Goal: Information Seeking & Learning: Learn about a topic

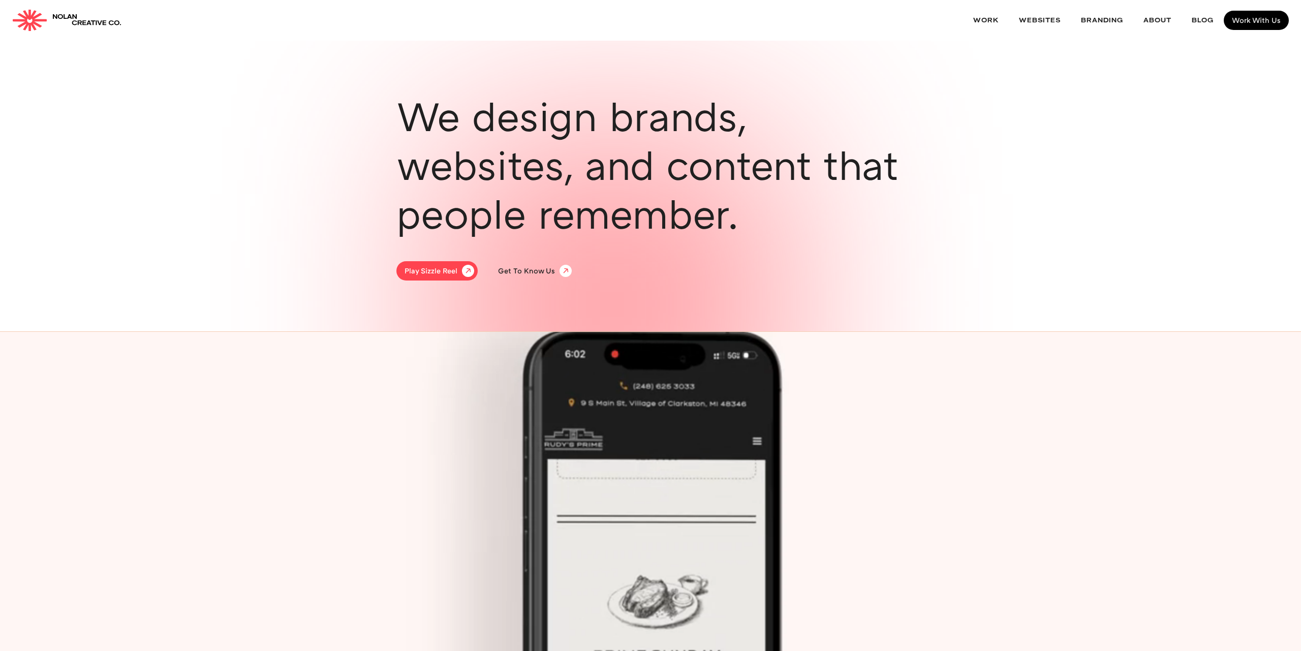
click at [431, 272] on div "Play Sizzle Reel" at bounding box center [430, 271] width 53 height 10
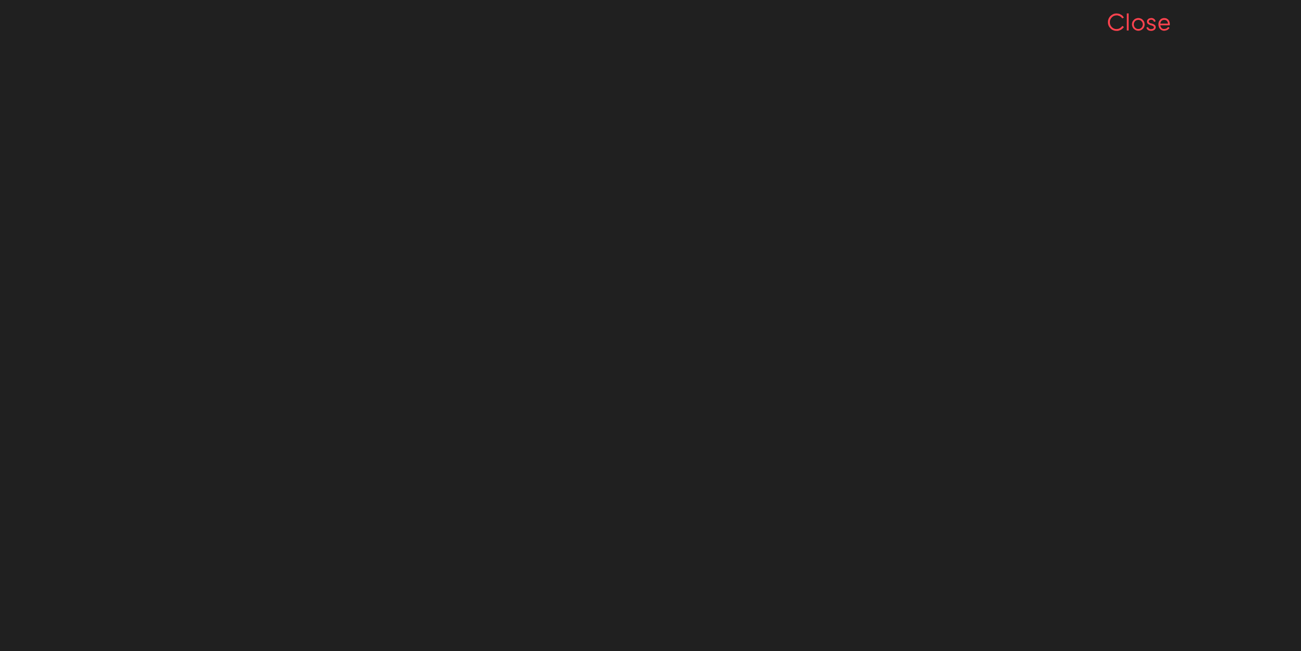
click at [1153, 28] on div "Close" at bounding box center [1138, 21] width 65 height 24
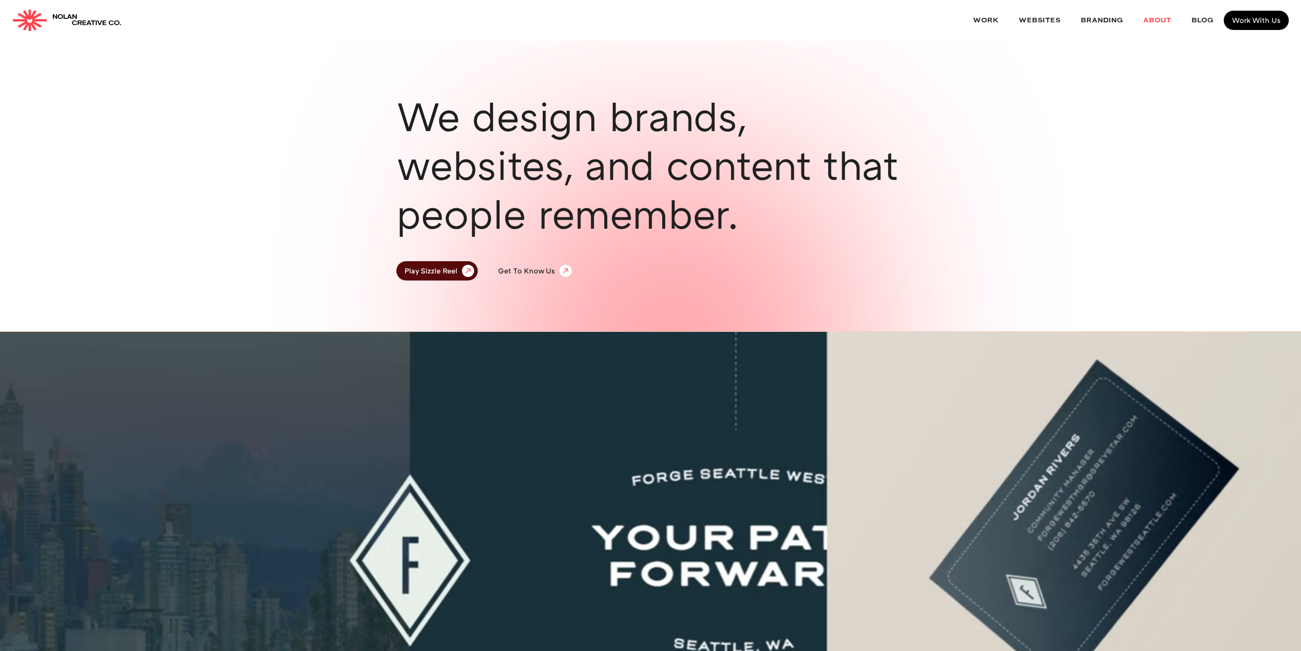
click at [1168, 17] on link "About" at bounding box center [1157, 20] width 48 height 27
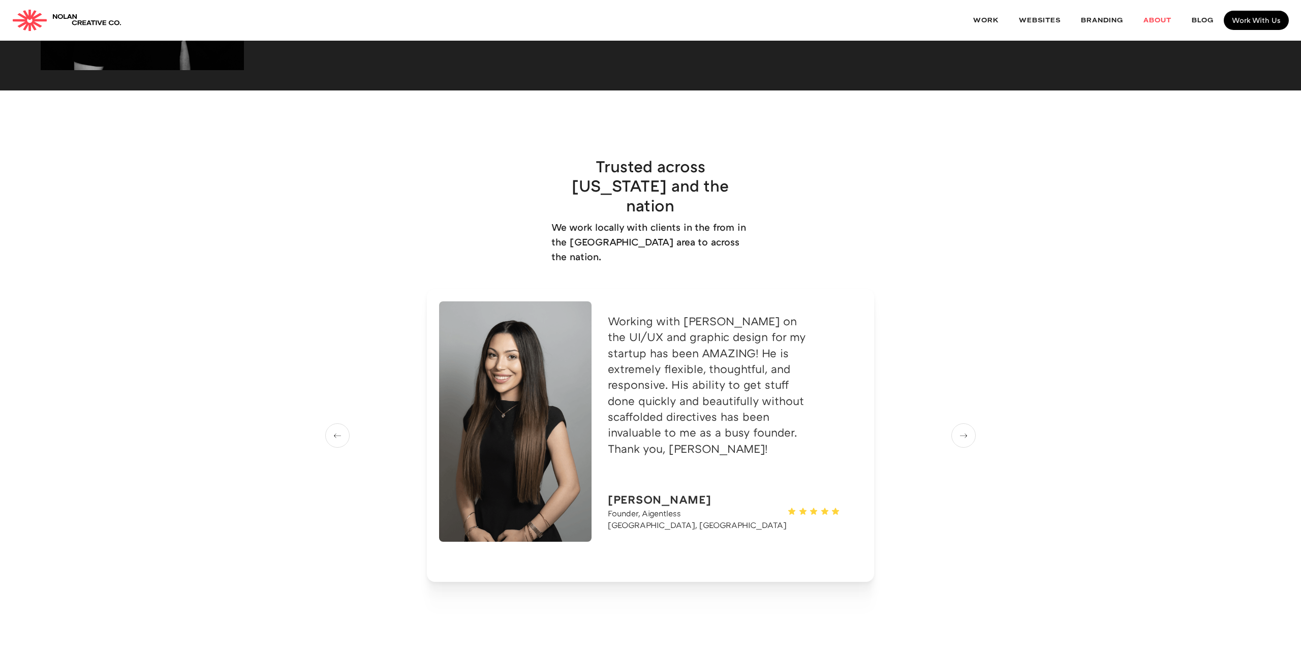
scroll to position [1547, 0]
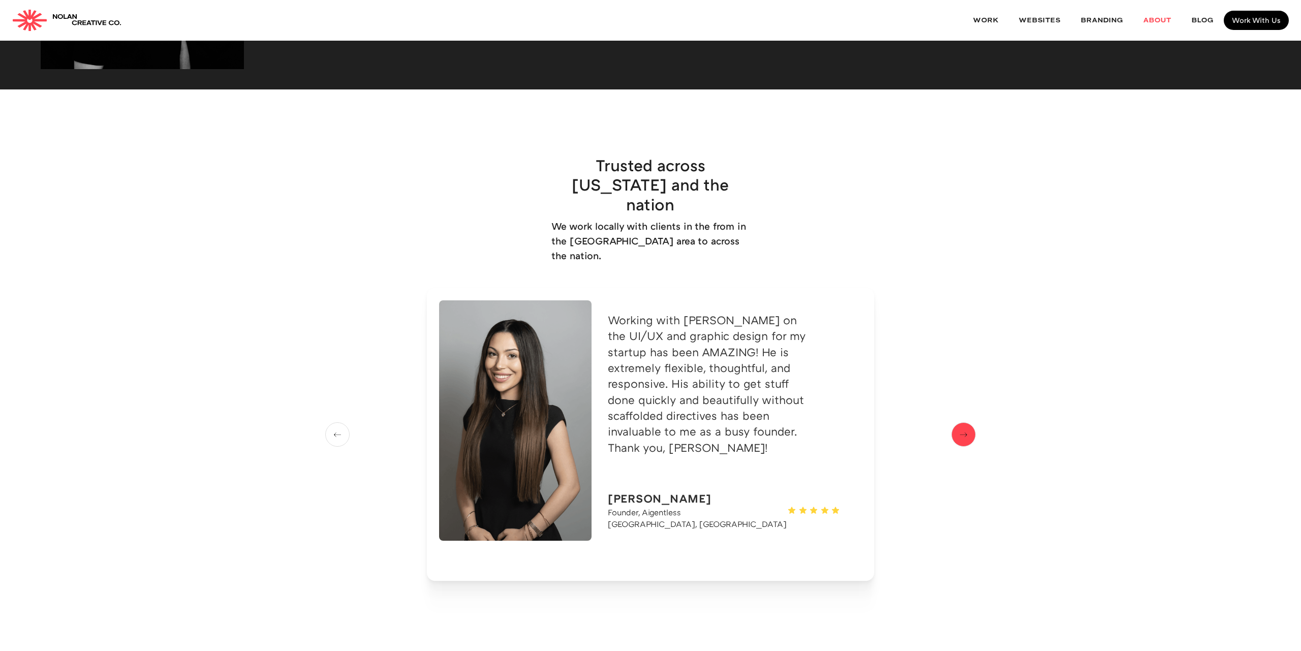
click at [963, 428] on img "next slide" at bounding box center [963, 434] width 15 height 13
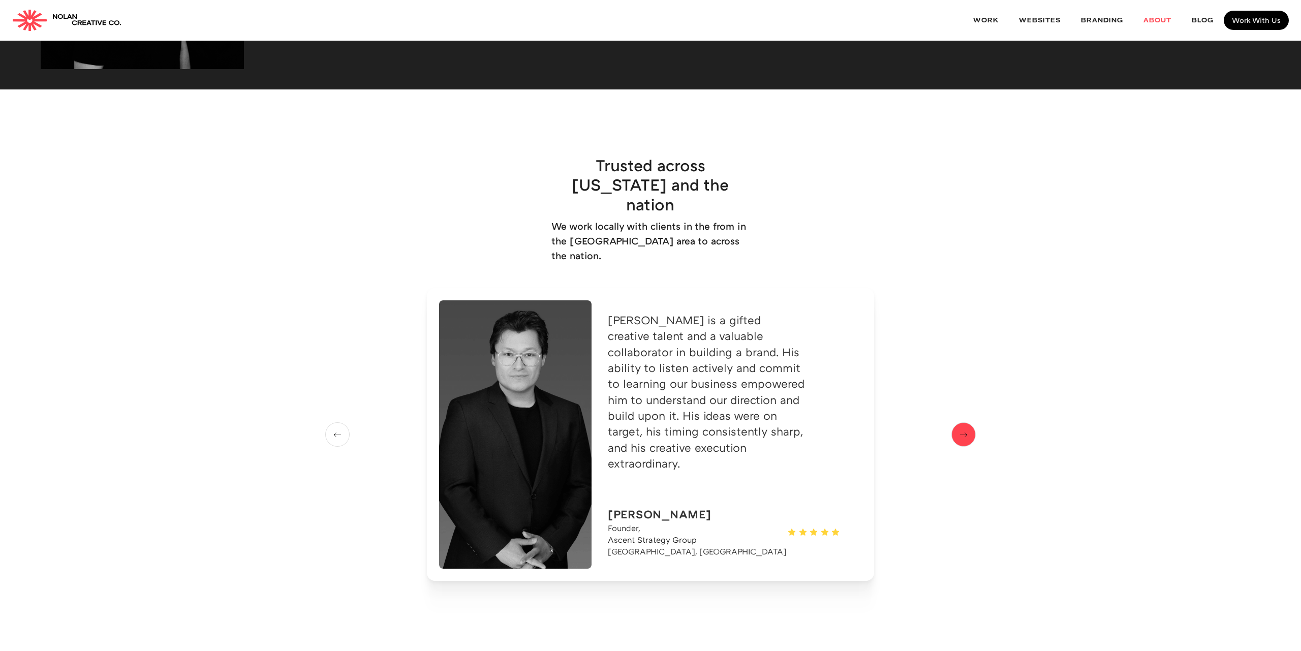
click at [963, 428] on img "next slide" at bounding box center [963, 434] width 15 height 13
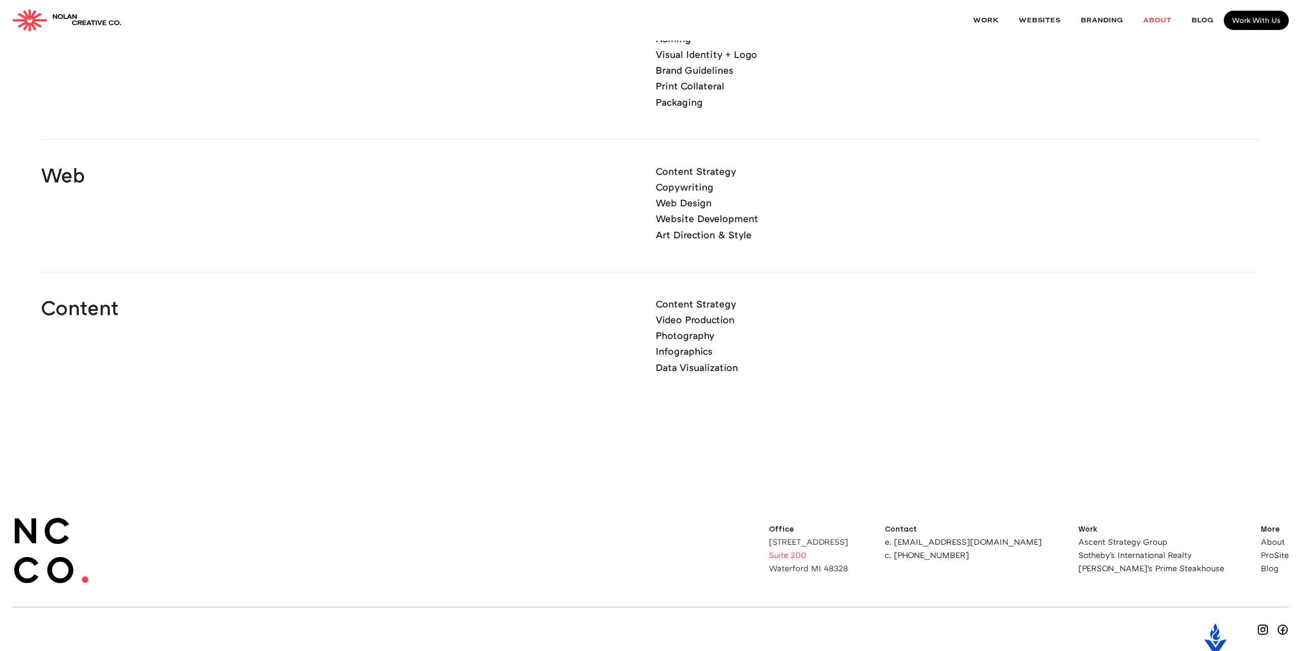
scroll to position [2785, 0]
drag, startPoint x: 846, startPoint y: 480, endPoint x: 923, endPoint y: 509, distance: 81.7
click at [848, 526] on div "Office 4511 Highland Rd Suite 200 Waterford MI 48328" at bounding box center [808, 549] width 79 height 47
copy div "4511 Highland Rd Suite 200 Waterford MI 48328"
click at [907, 333] on div "Brand Brand Strategy Naming Visual Identity + Logo Brand Guidelines Print Colla…" at bounding box center [650, 198] width 1219 height 492
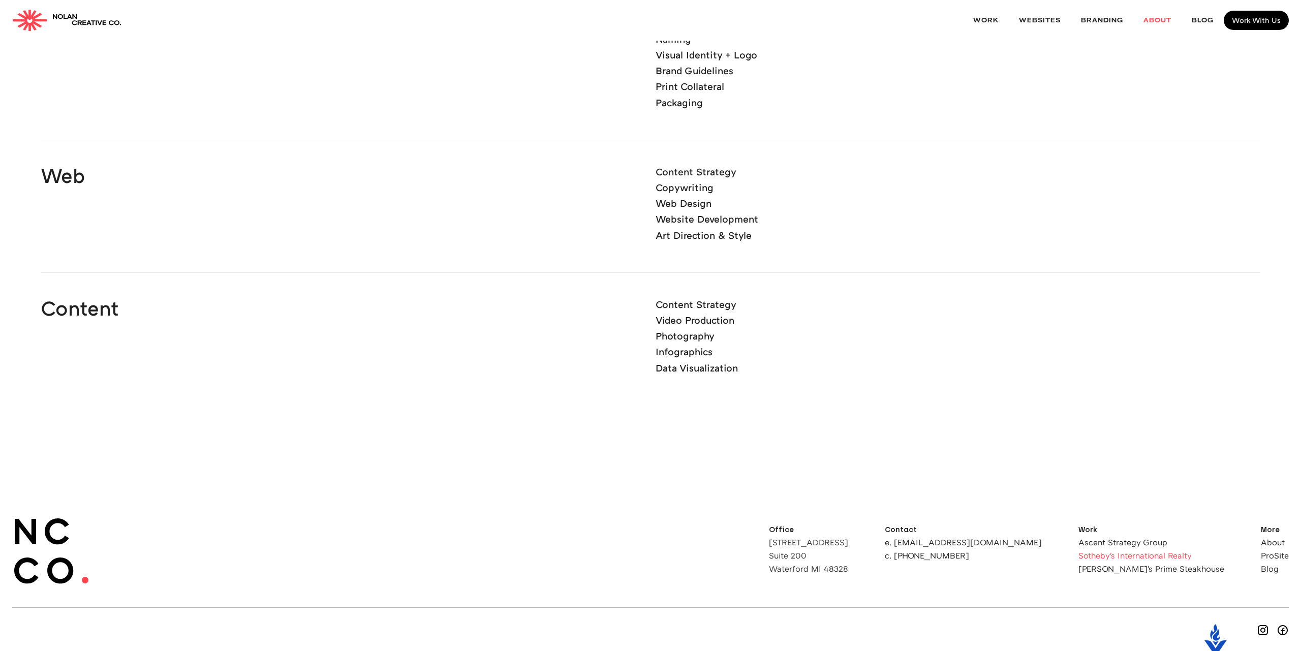
click at [1169, 551] on link "Sotheby's International Realty" at bounding box center [1151, 555] width 146 height 8
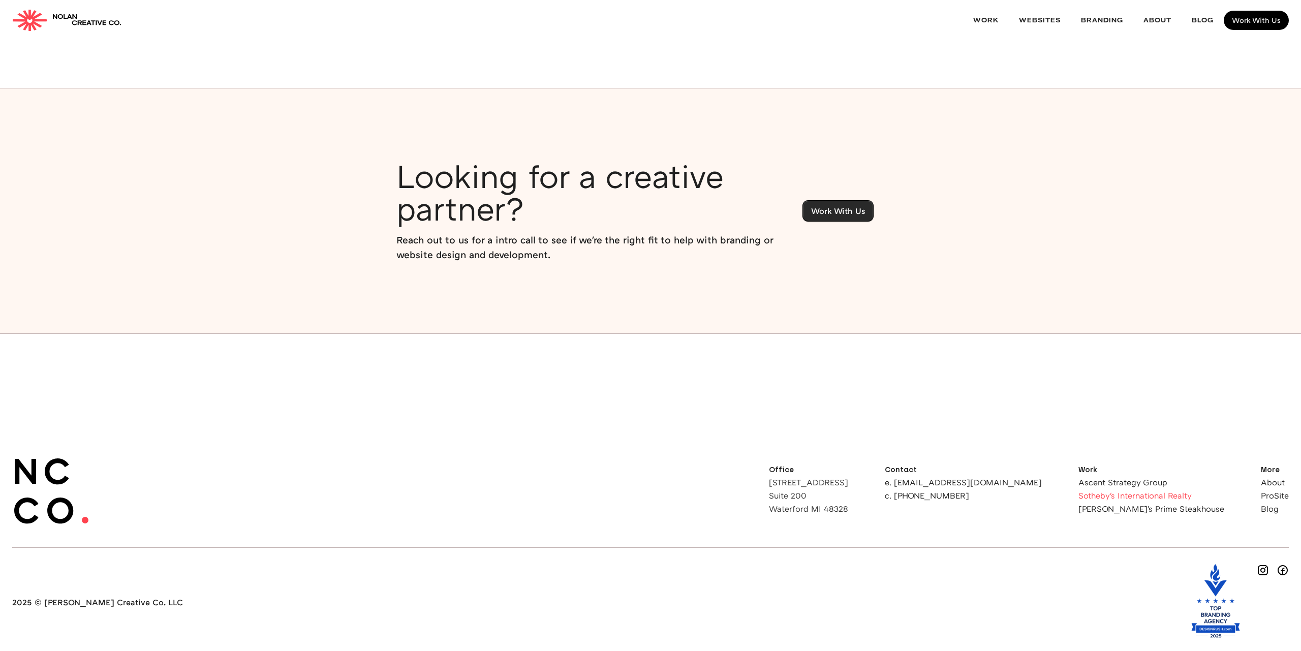
scroll to position [8110, 0]
click at [1271, 492] on link "ProSite" at bounding box center [1275, 496] width 28 height 8
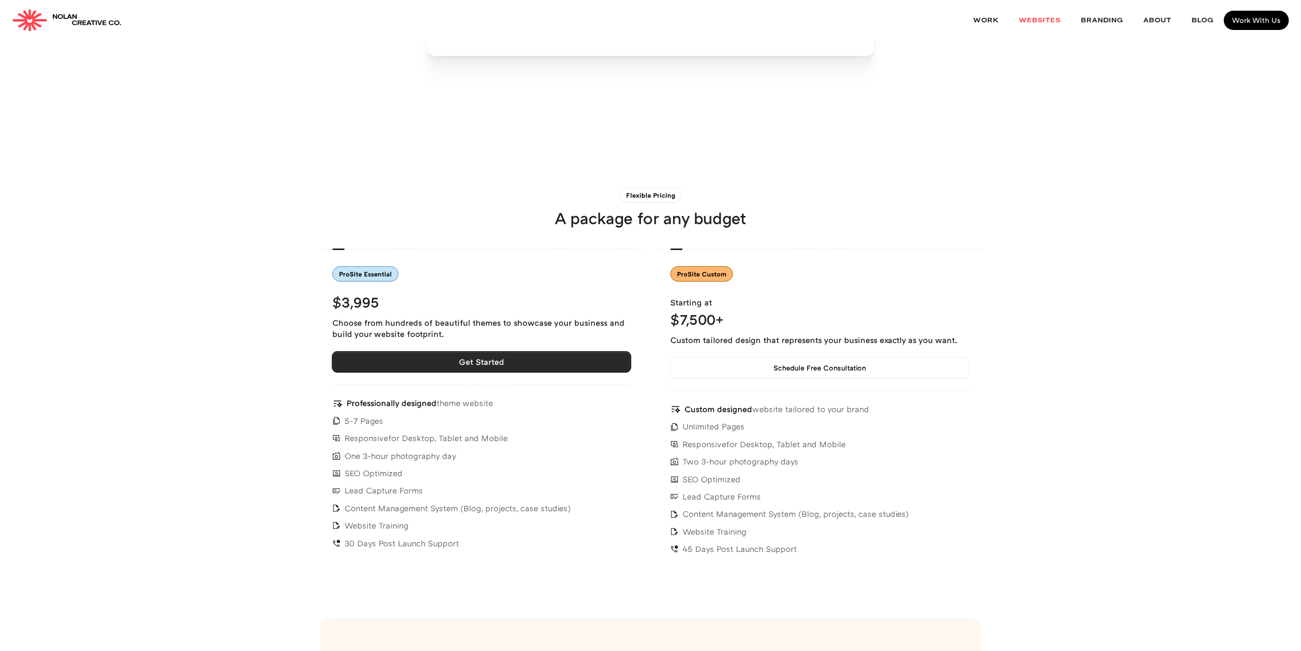
scroll to position [3748, 0]
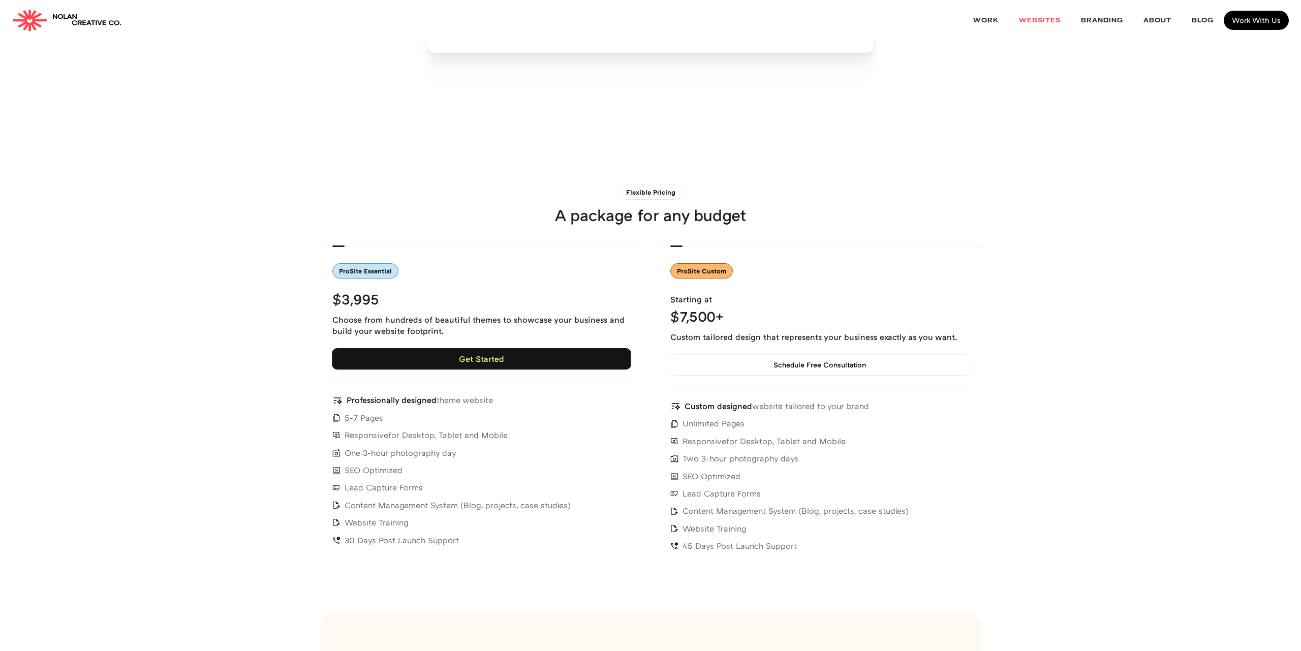
click at [412, 349] on link "Get Started" at bounding box center [481, 359] width 298 height 20
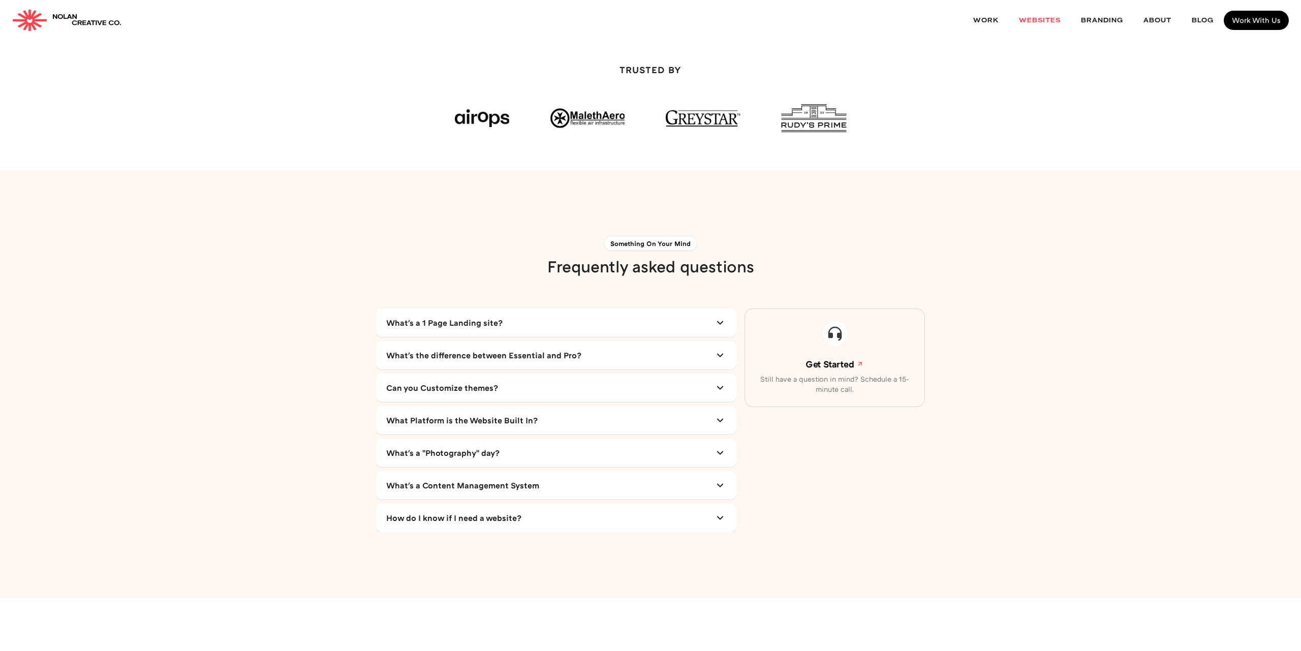
scroll to position [4552, 0]
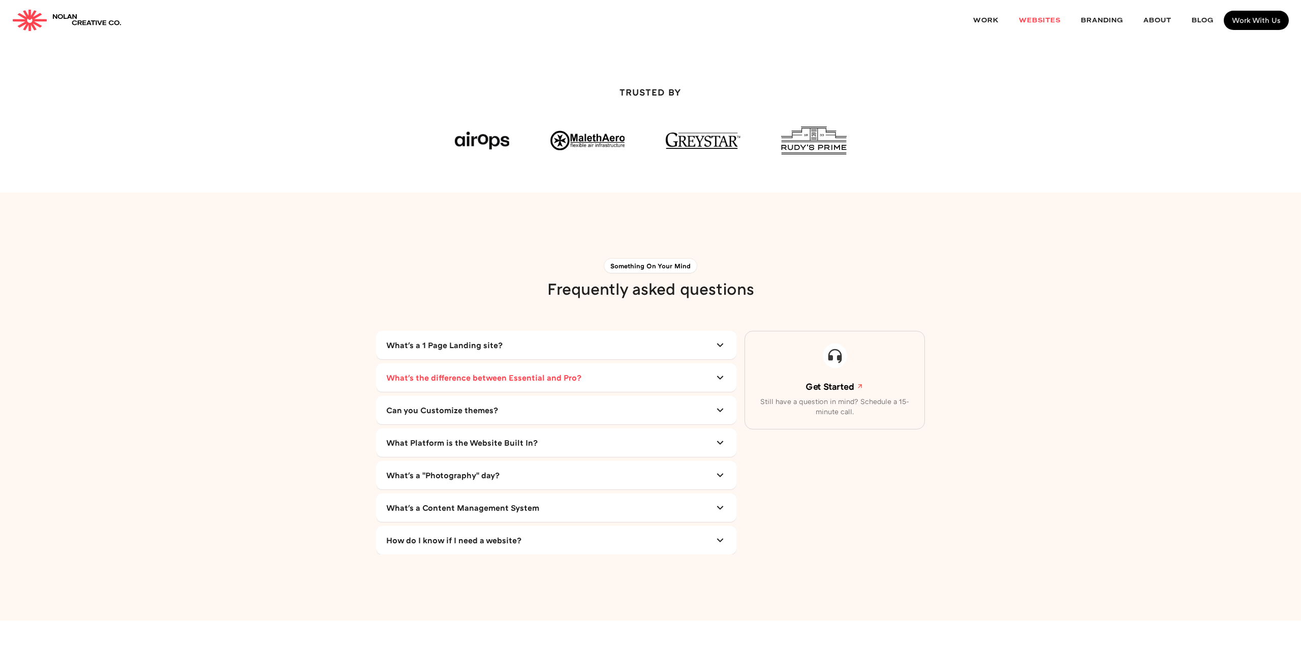
click at [485, 371] on div "What's the difference between Essential and Pro?" at bounding box center [483, 377] width 195 height 12
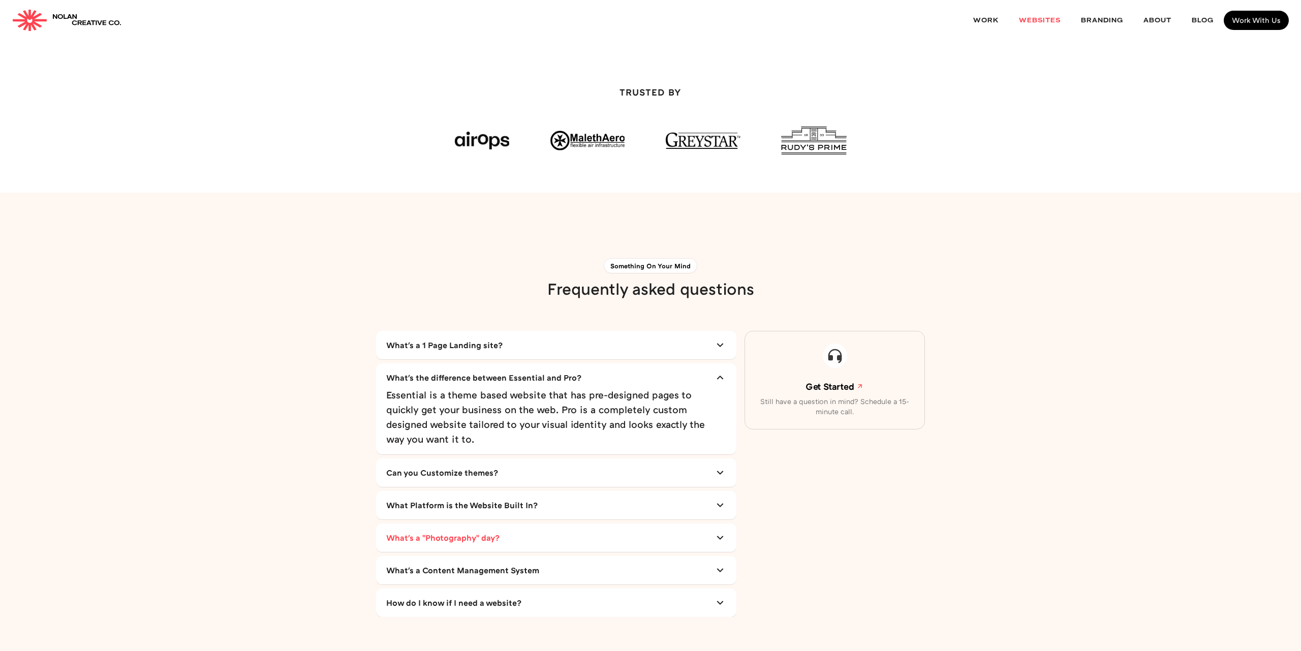
click at [464, 531] on div "What's a "Photography" day?" at bounding box center [442, 537] width 113 height 12
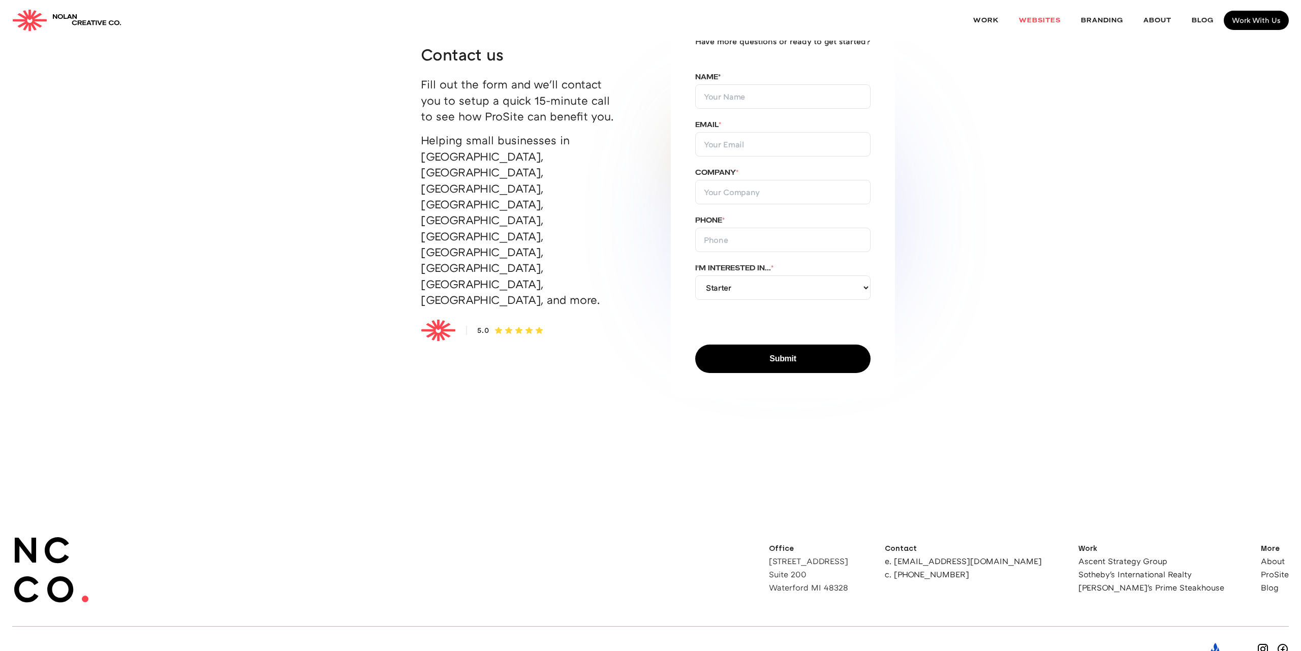
scroll to position [5374, 0]
click at [1265, 584] on link "Blog" at bounding box center [1275, 588] width 28 height 8
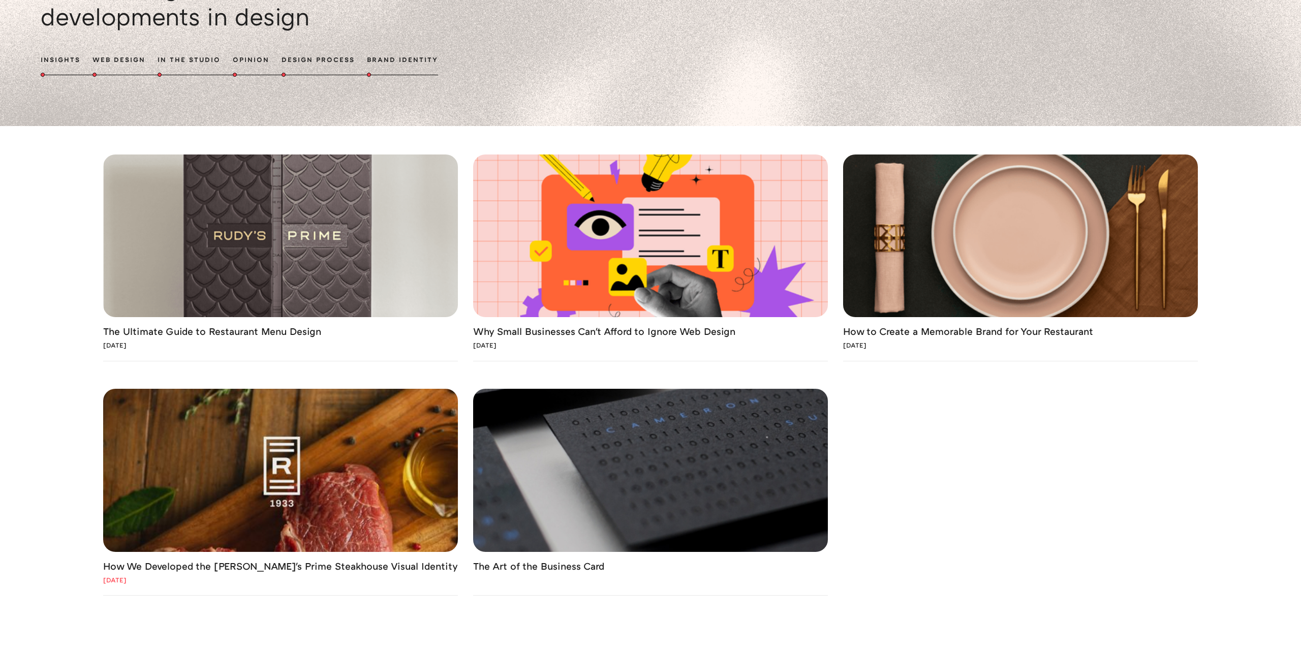
scroll to position [118, 0]
click at [333, 442] on img at bounding box center [280, 470] width 355 height 163
click at [315, 276] on img at bounding box center [280, 236] width 355 height 163
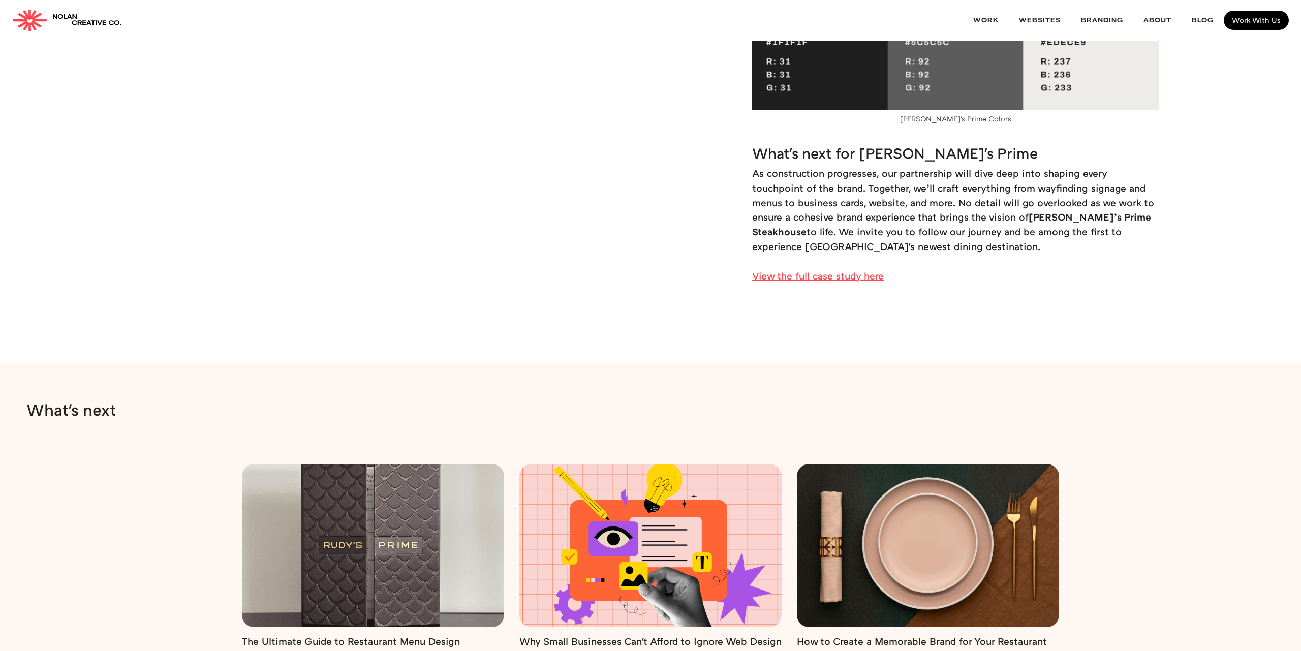
scroll to position [3085, 0]
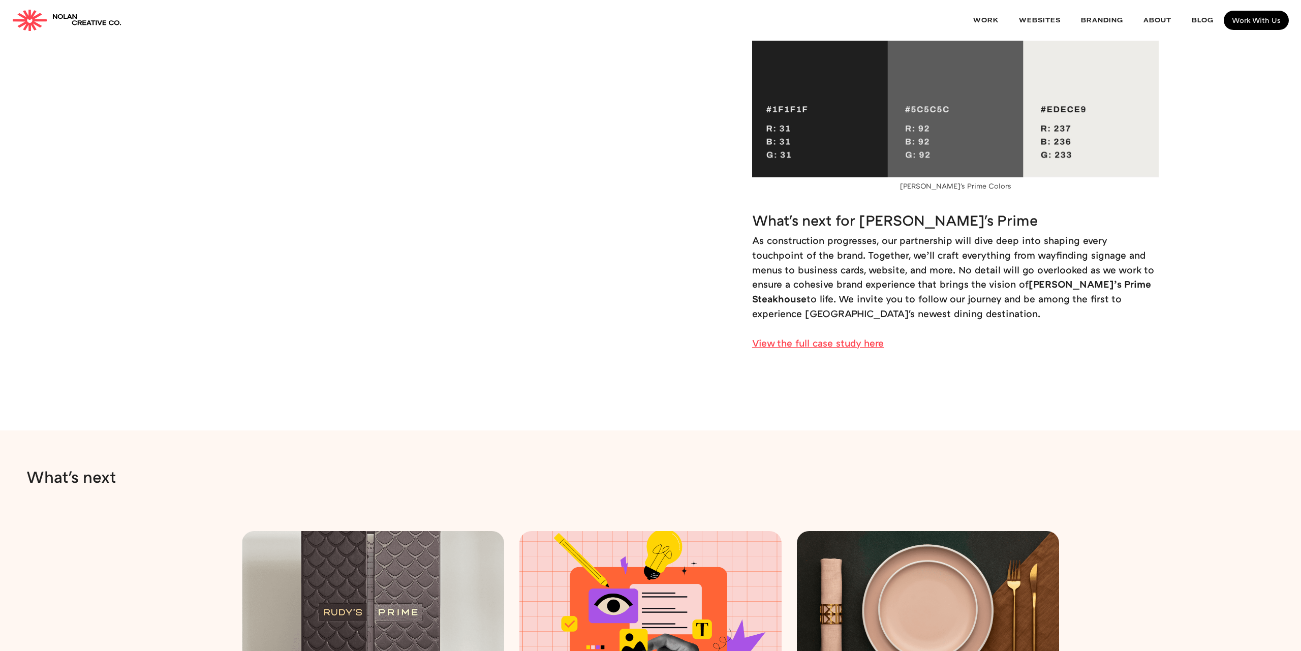
click at [829, 337] on link "View the full case study here" at bounding box center [818, 343] width 132 height 12
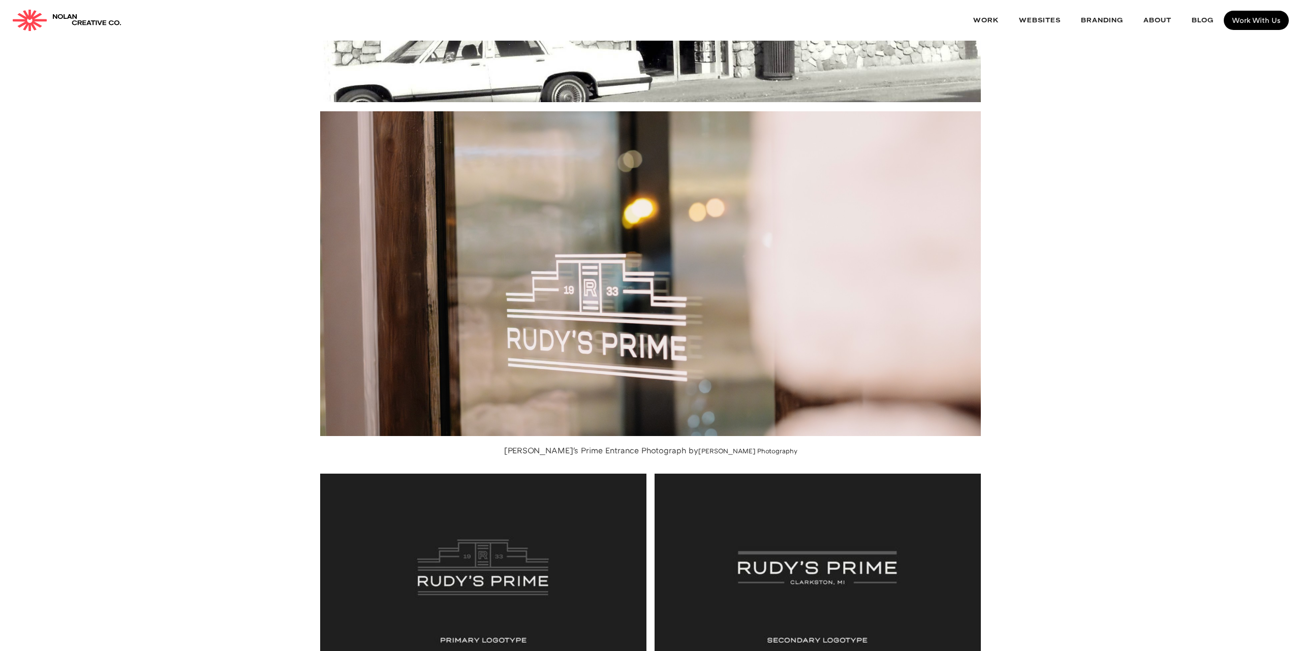
scroll to position [2131, 0]
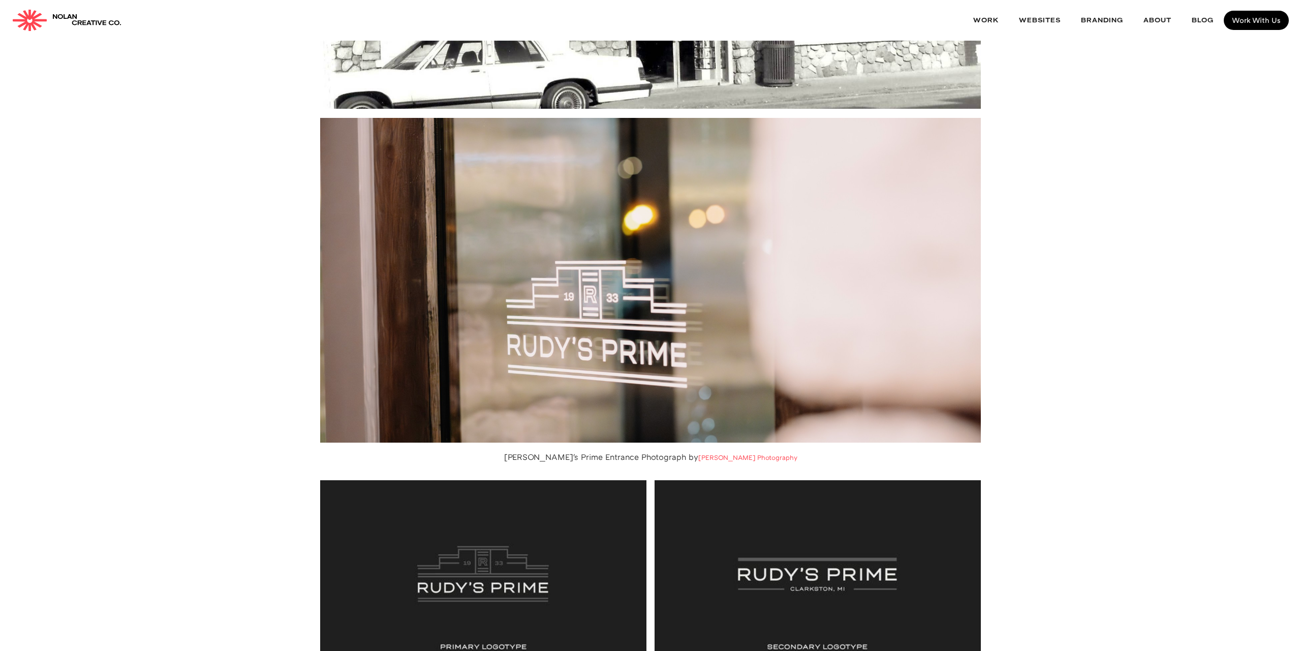
click at [712, 453] on link "Abby B Photography" at bounding box center [747, 457] width 99 height 8
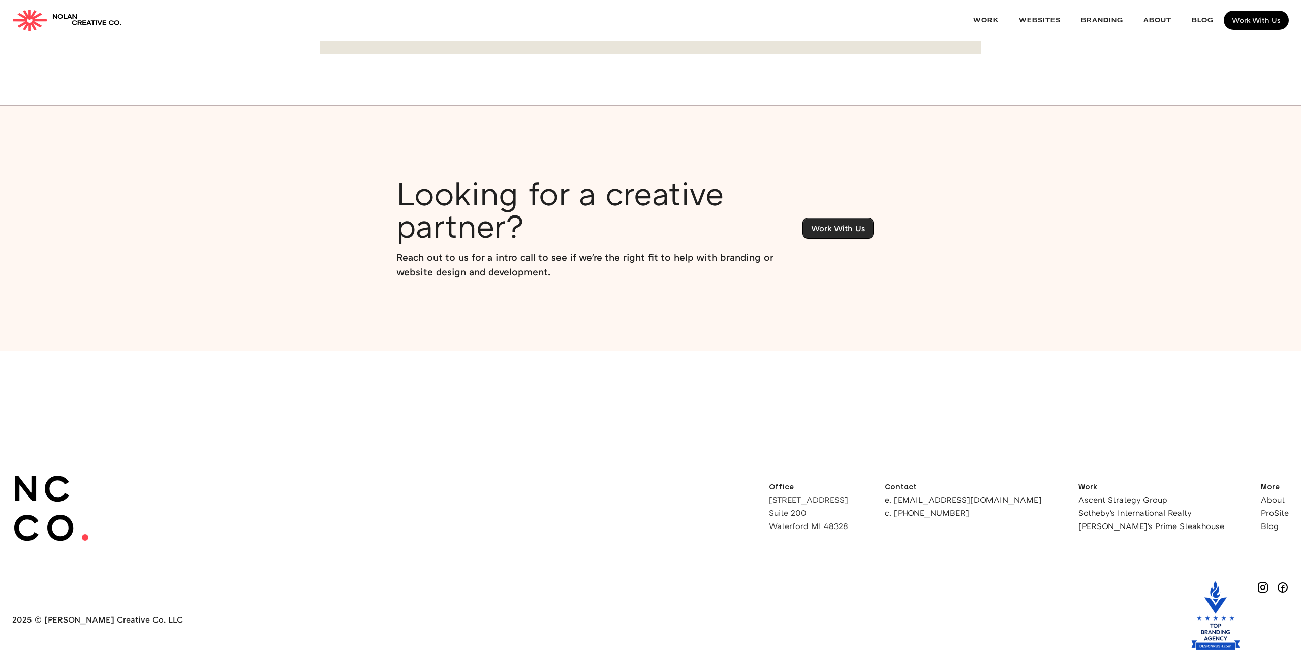
scroll to position [8687, 0]
click at [823, 218] on link "Work With Us" at bounding box center [838, 228] width 70 height 20
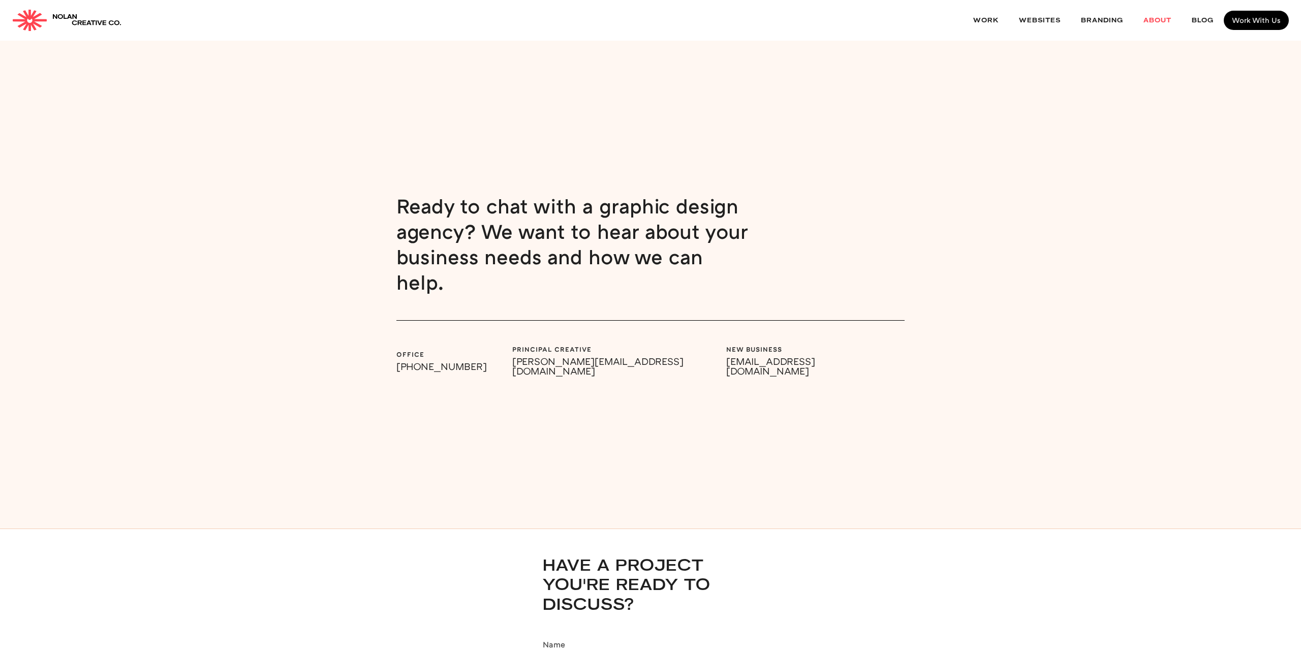
click at [1154, 23] on link "About" at bounding box center [1157, 20] width 48 height 27
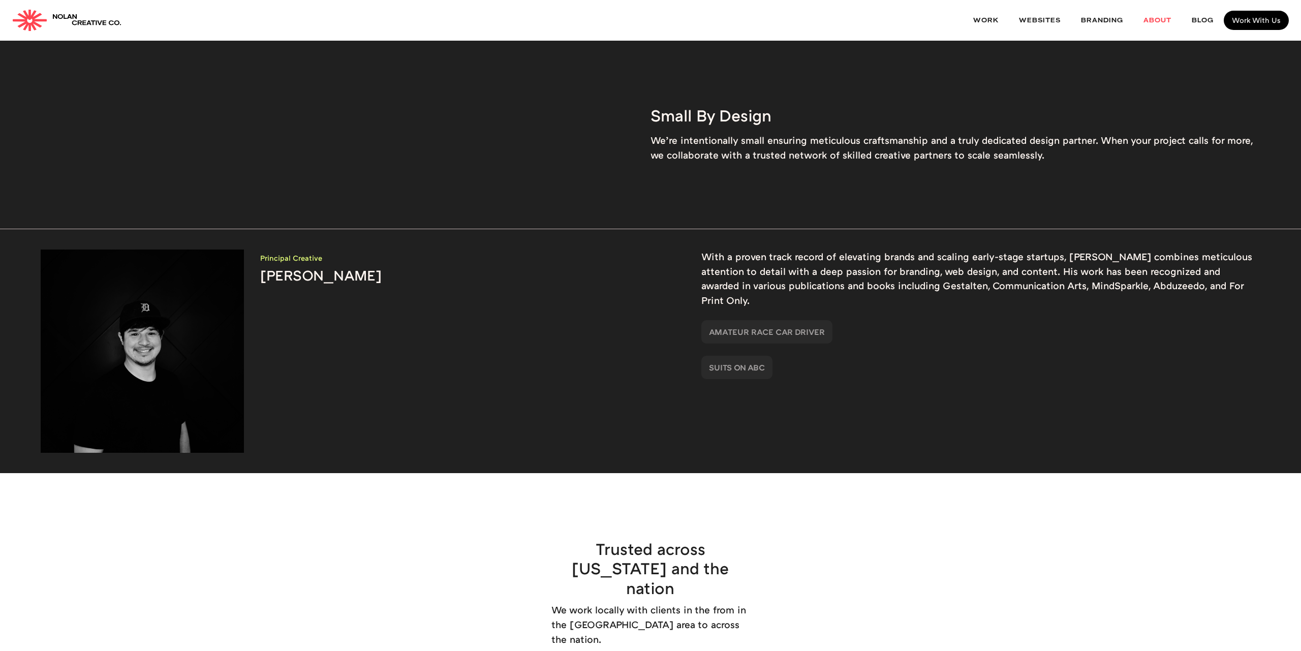
scroll to position [1165, 0]
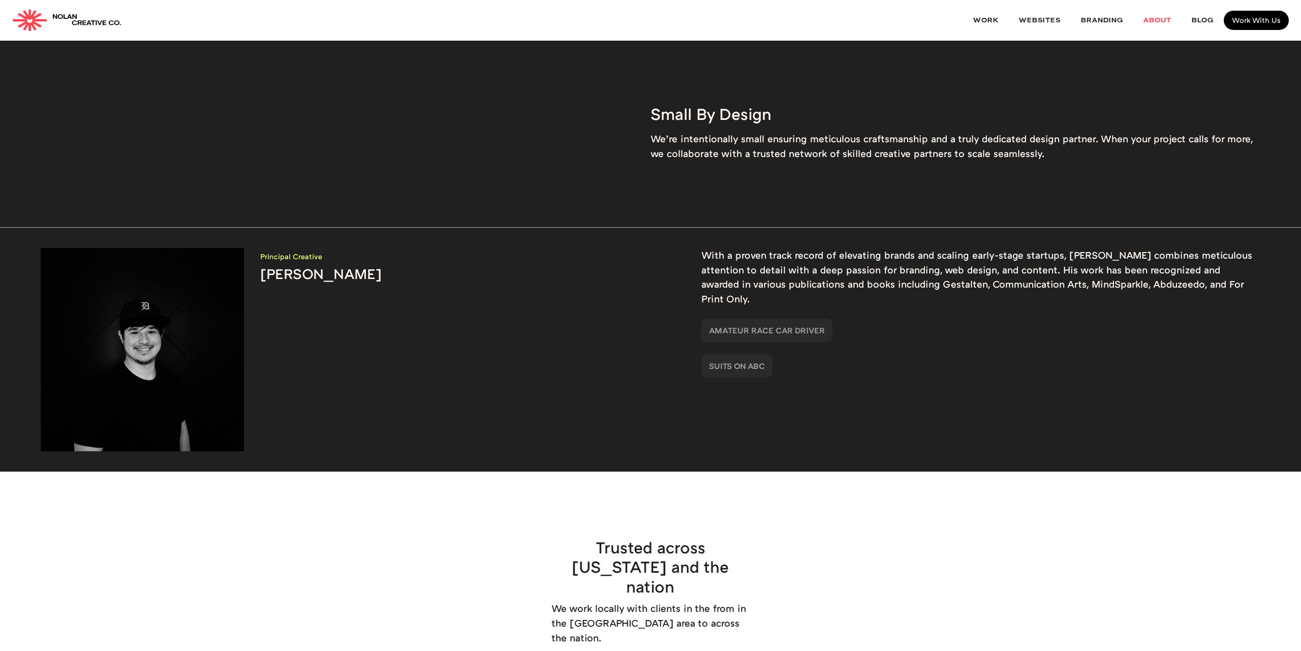
click at [280, 271] on h3 "[PERSON_NAME]" at bounding box center [455, 273] width 390 height 17
drag, startPoint x: 280, startPoint y: 271, endPoint x: 324, endPoint y: 272, distance: 43.7
click at [324, 272] on h3 "[PERSON_NAME]" at bounding box center [455, 273] width 390 height 17
copy h3 "[PERSON_NAME]"
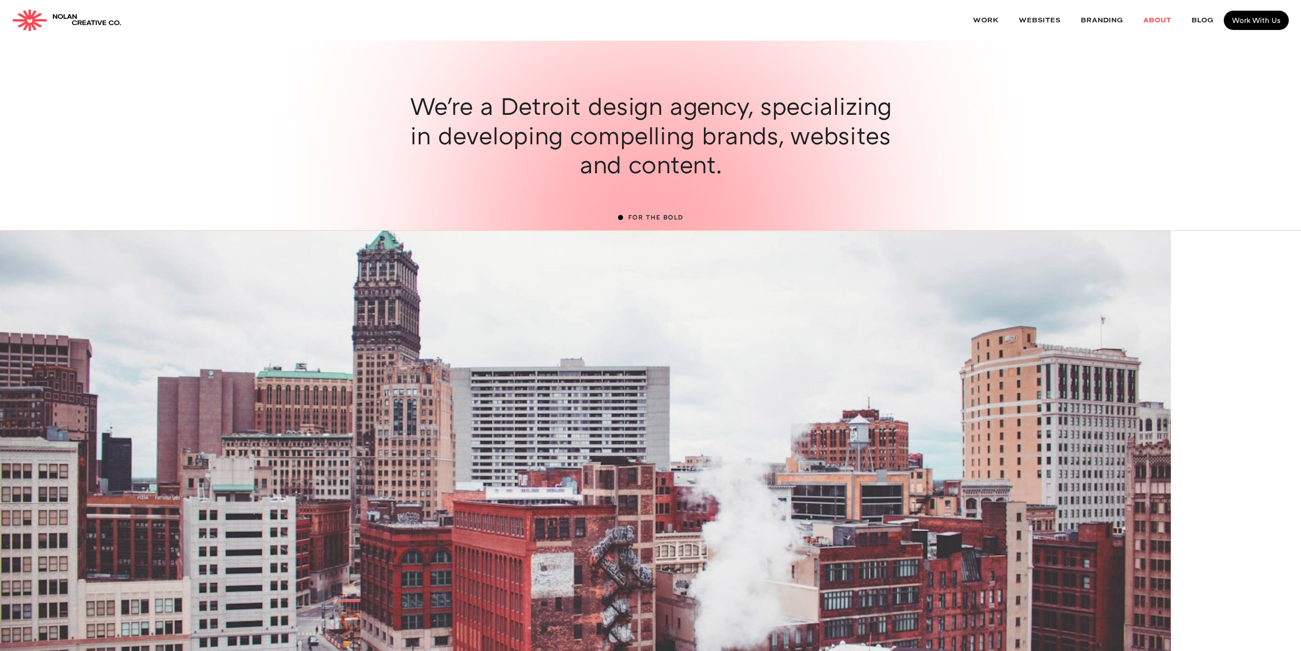
scroll to position [0, 0]
